Goal: Task Accomplishment & Management: Use online tool/utility

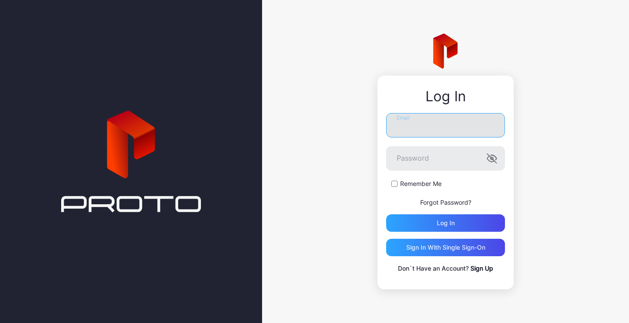
click at [407, 126] on input "Email" at bounding box center [445, 125] width 119 height 24
type input "**********"
click at [494, 159] on icon "button" at bounding box center [492, 158] width 10 height 10
click at [429, 124] on input "**********" at bounding box center [445, 125] width 119 height 24
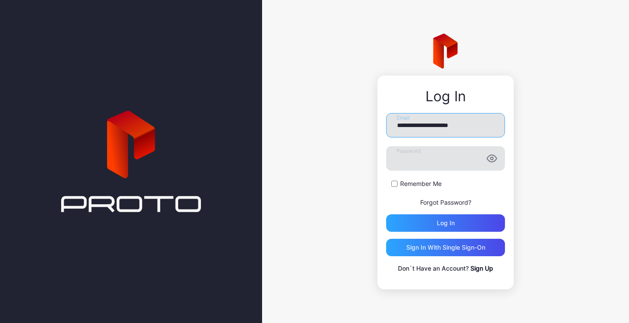
click at [429, 124] on input "**********" at bounding box center [445, 125] width 119 height 24
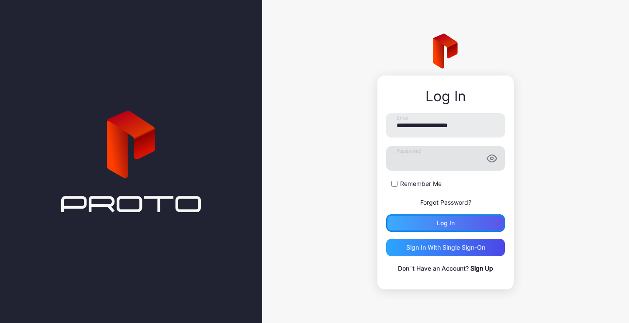
click at [438, 221] on div "Log in" at bounding box center [446, 223] width 18 height 7
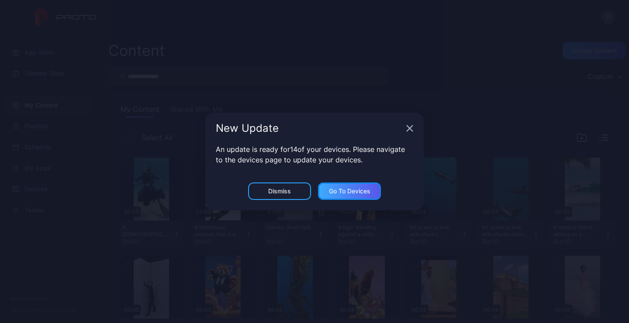
click at [374, 191] on div "Go to devices" at bounding box center [349, 191] width 63 height 17
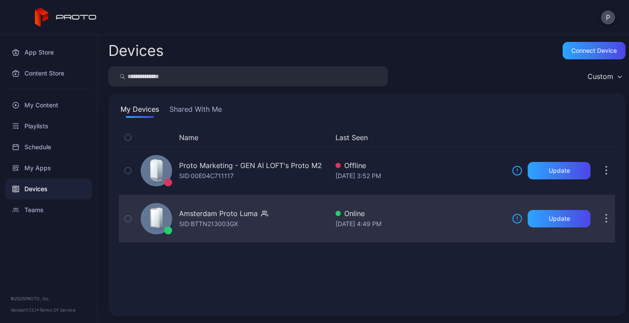
click at [254, 212] on div "Amsterdam Proto Luma" at bounding box center [218, 214] width 79 height 10
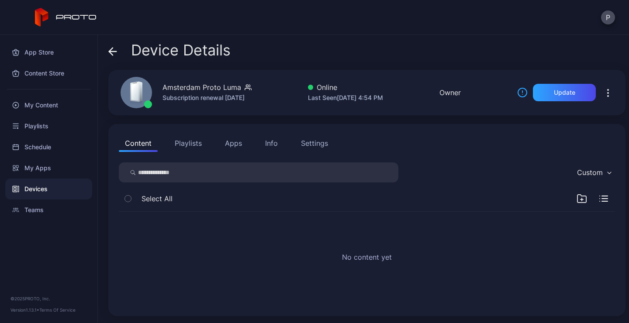
click at [122, 51] on div "Device Details" at bounding box center [169, 52] width 122 height 21
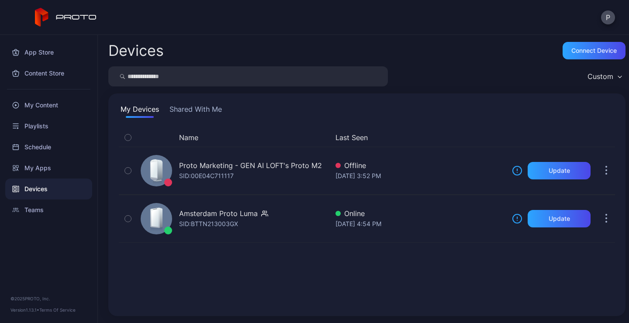
click at [188, 113] on button "Shared With Me" at bounding box center [196, 111] width 56 height 14
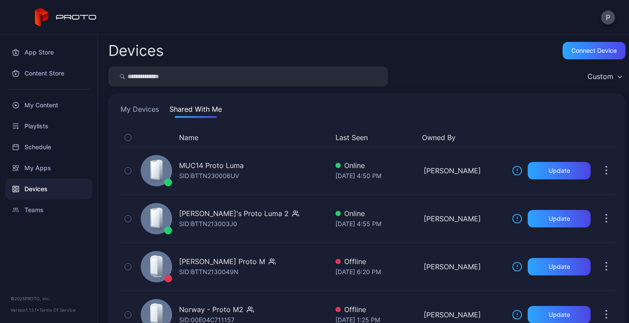
click at [203, 93] on div "Devices Connect device Custom My Devices Shared With Me Name Last Seen Owned By…" at bounding box center [364, 179] width 532 height 289
click at [199, 80] on input "search" at bounding box center [248, 76] width 280 height 20
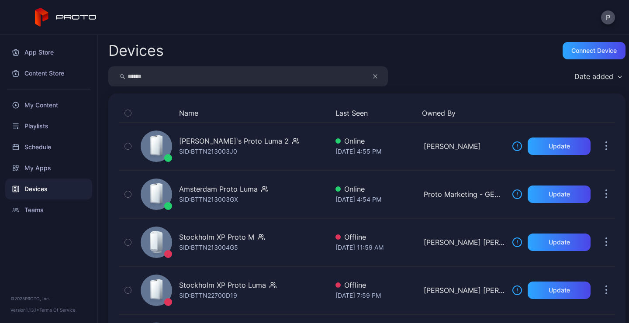
type input "******"
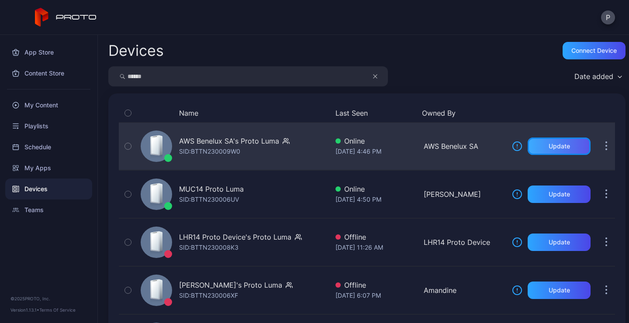
click at [573, 146] on div "Update" at bounding box center [559, 146] width 63 height 17
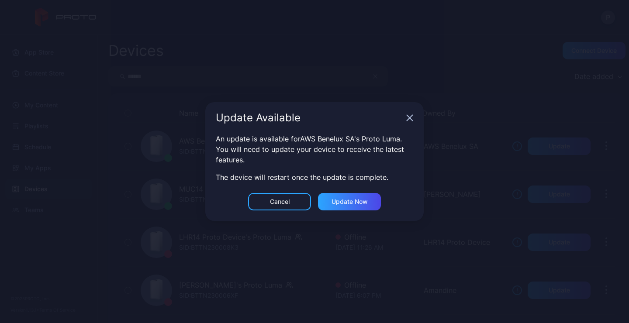
click at [414, 116] on div "Update Available" at bounding box center [314, 117] width 219 height 31
click at [410, 117] on icon "button" at bounding box center [410, 118] width 6 height 6
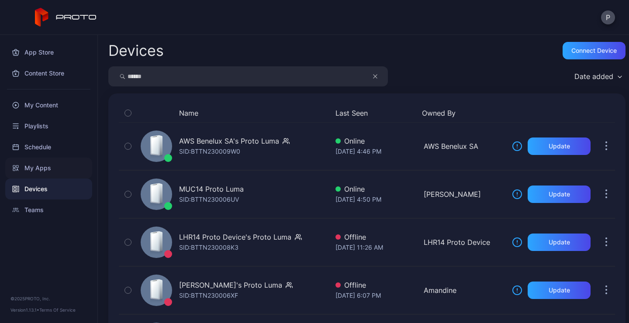
click at [41, 168] on div "My Apps" at bounding box center [48, 168] width 87 height 21
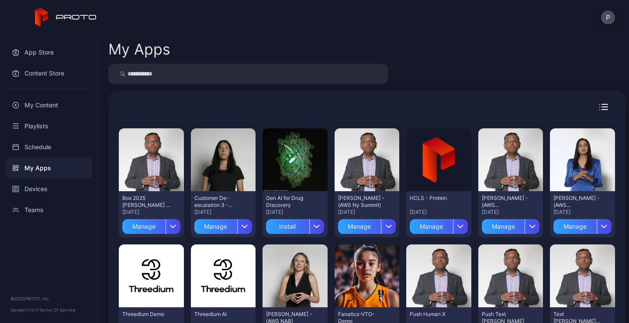
click at [233, 79] on input "search" at bounding box center [248, 74] width 280 height 20
type input "****"
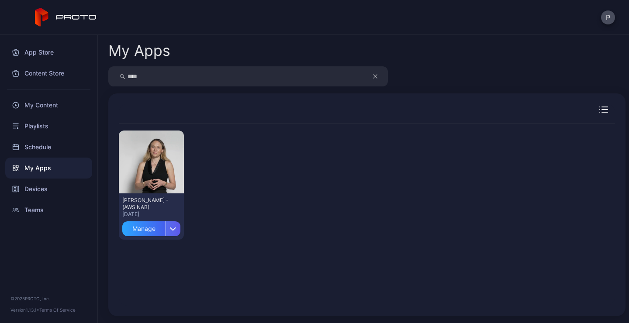
click at [179, 227] on div "button" at bounding box center [173, 229] width 15 height 15
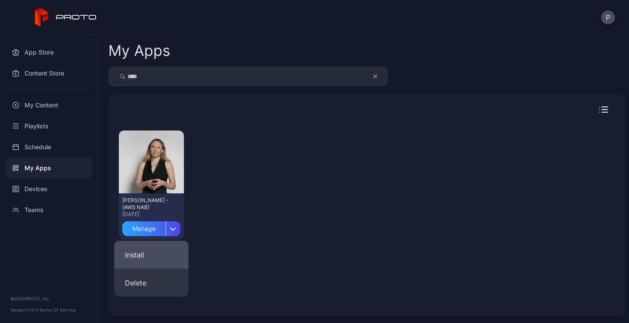
click at [161, 249] on button "Install" at bounding box center [152, 255] width 74 height 28
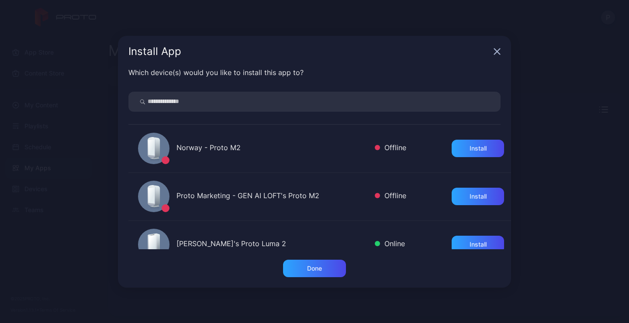
click at [262, 103] on input "search" at bounding box center [315, 102] width 372 height 20
type input "****"
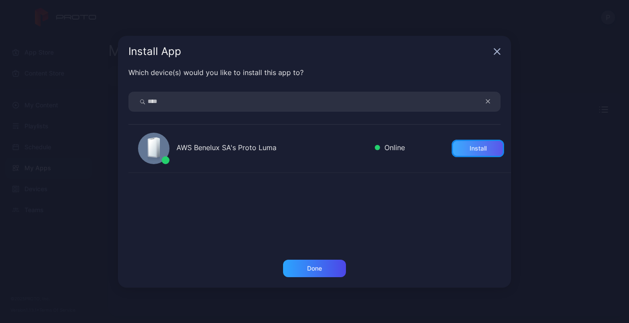
click at [483, 146] on div "Install" at bounding box center [478, 148] width 17 height 7
click at [310, 267] on div "Done" at bounding box center [314, 268] width 15 height 7
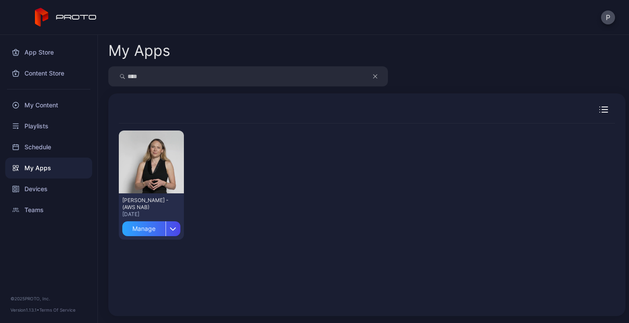
click at [285, 217] on div "Preview [PERSON_NAME] - (AWS NAB) [DATE] Manage" at bounding box center [367, 185] width 497 height 123
click at [175, 231] on icon "button" at bounding box center [173, 228] width 7 height 3
click at [54, 57] on div "App Store" at bounding box center [48, 52] width 87 height 21
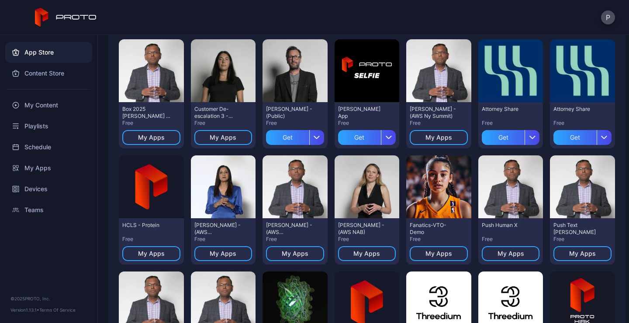
scroll to position [90, 0]
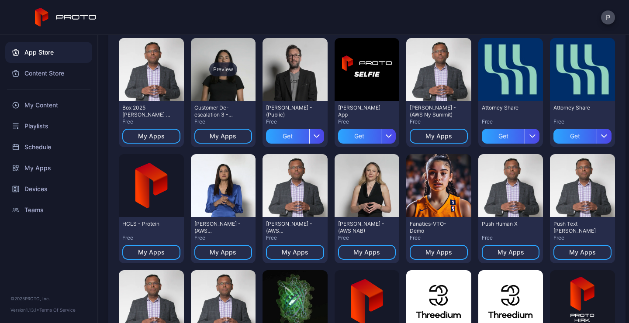
click at [237, 85] on div "Preview" at bounding box center [223, 69] width 65 height 63
click at [378, 95] on div "Preview" at bounding box center [367, 69] width 65 height 63
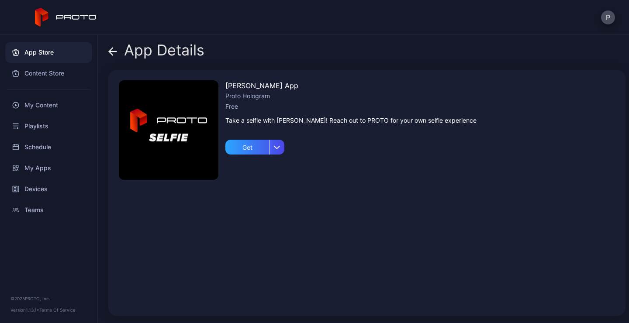
click at [114, 50] on icon at bounding box center [112, 51] width 9 height 9
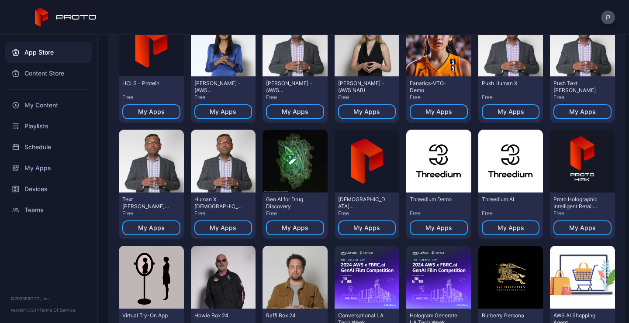
scroll to position [232, 0]
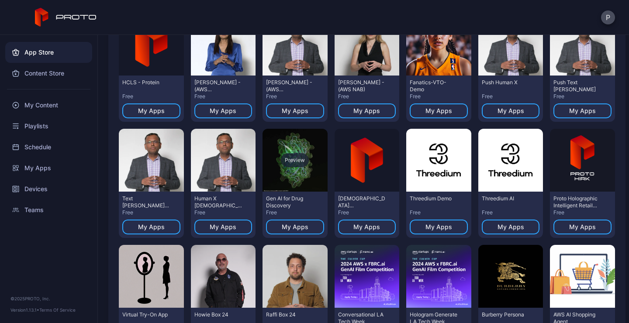
click at [294, 167] on div "Preview" at bounding box center [295, 160] width 65 height 63
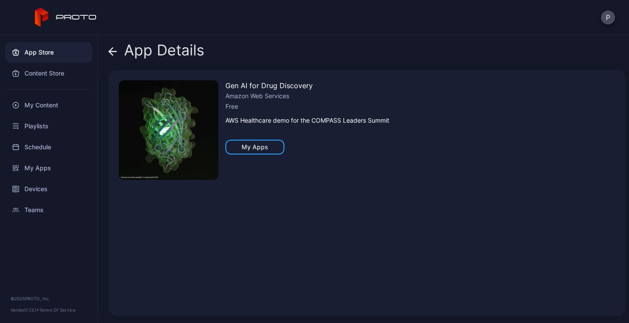
click at [115, 55] on icon at bounding box center [112, 51] width 9 height 9
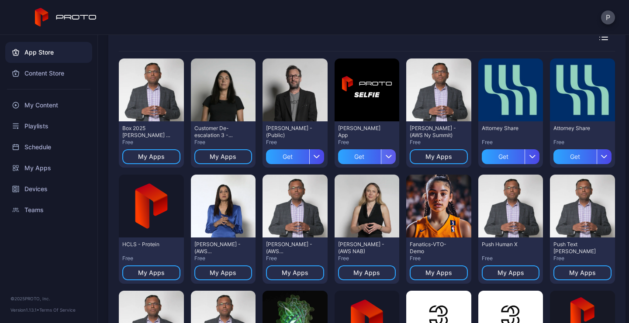
scroll to position [70, 0]
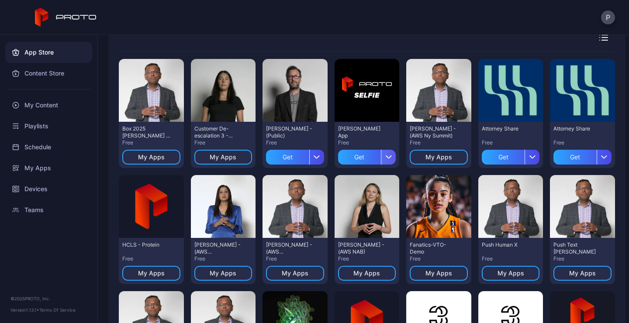
click at [393, 160] on div "button" at bounding box center [388, 157] width 15 height 15
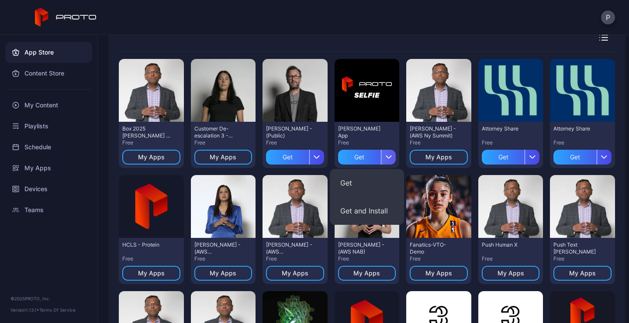
click at [393, 160] on div "button" at bounding box center [388, 157] width 15 height 15
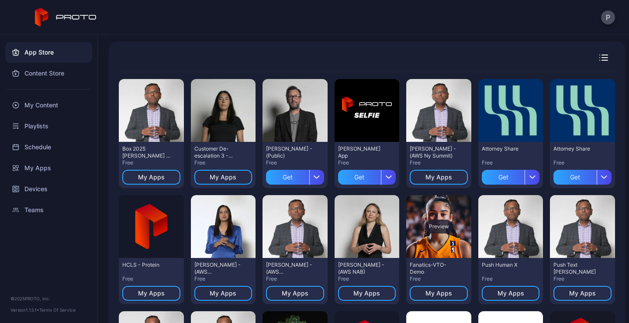
scroll to position [55, 0]
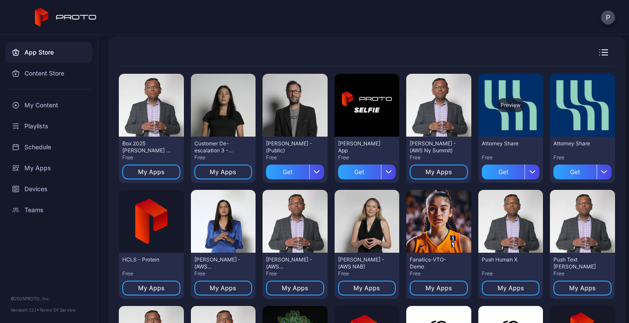
click at [518, 121] on div "Preview" at bounding box center [511, 105] width 65 height 63
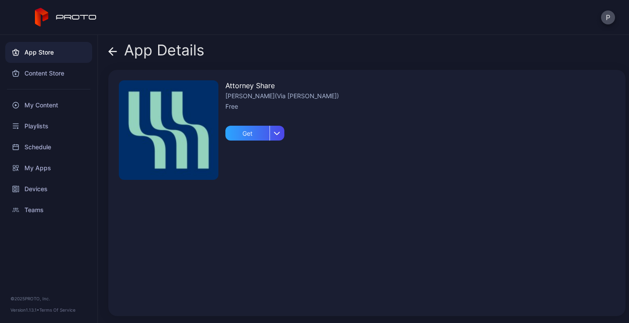
click at [116, 53] on icon at bounding box center [112, 51] width 9 height 9
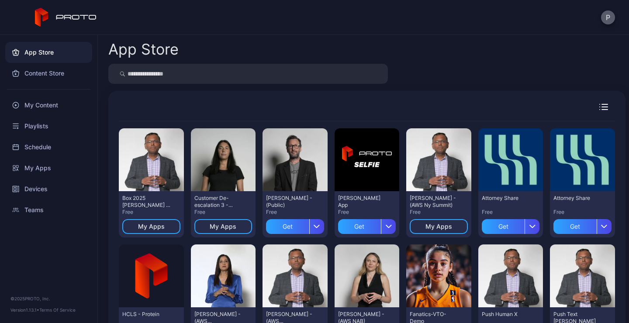
click at [605, 14] on button "P" at bounding box center [609, 17] width 14 height 14
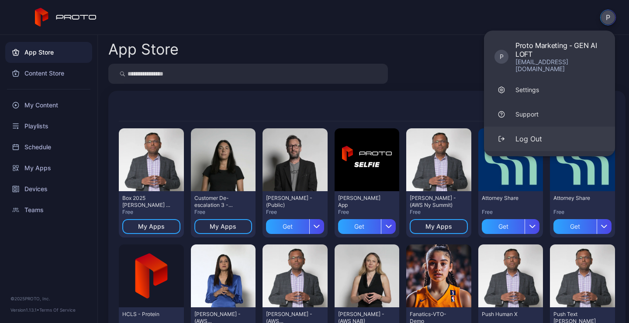
click at [542, 127] on button "Log Out" at bounding box center [549, 139] width 131 height 24
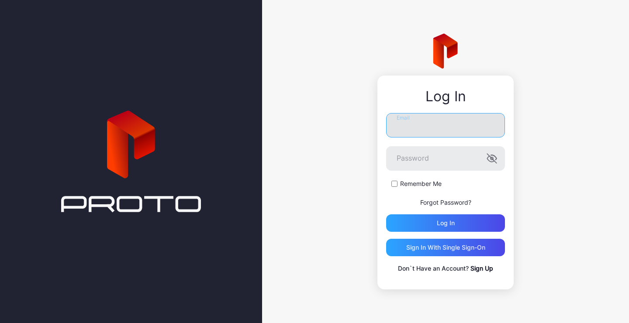
click at [432, 135] on input "Email" at bounding box center [445, 125] width 119 height 24
type input "**********"
click at [490, 157] on icon "button" at bounding box center [491, 158] width 9 height 9
drag, startPoint x: 466, startPoint y: 131, endPoint x: 357, endPoint y: 114, distance: 111.0
click at [386, 114] on input "**********" at bounding box center [445, 125] width 119 height 24
